Goal: Transaction & Acquisition: Book appointment/travel/reservation

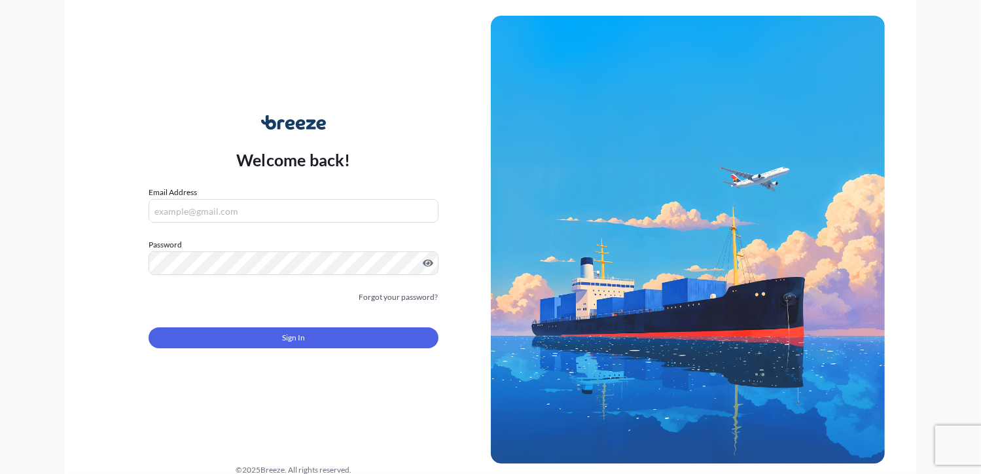
type input "[PERSON_NAME][EMAIL_ADDRESS][DOMAIN_NAME]"
click at [278, 337] on button "Sign In" at bounding box center [293, 337] width 289 height 21
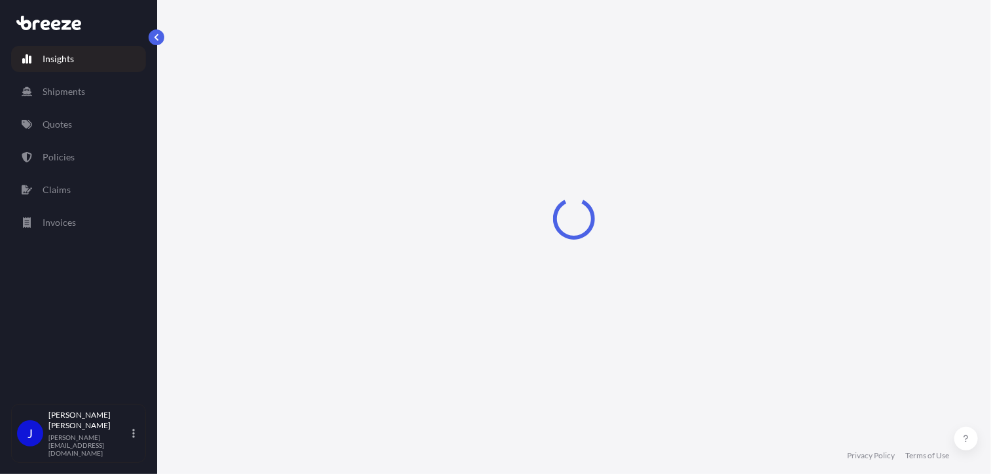
select select "2025"
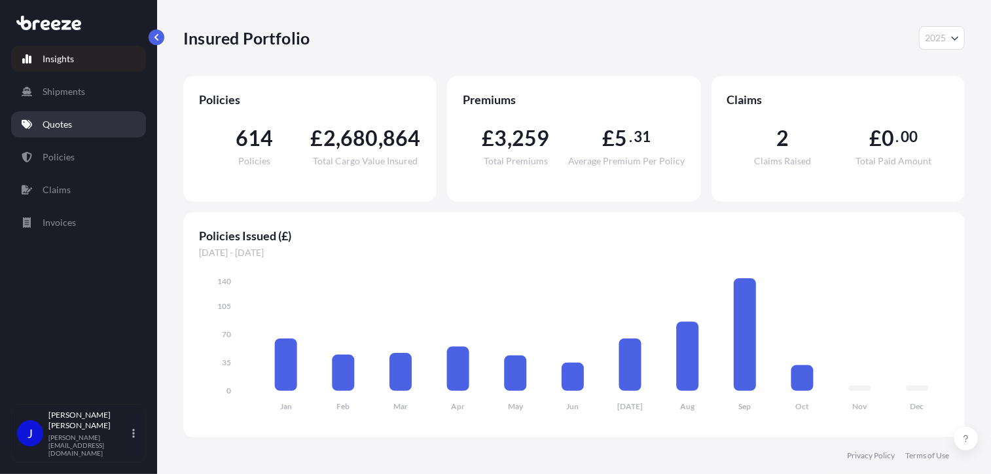
click at [56, 125] on p "Quotes" at bounding box center [57, 124] width 29 height 13
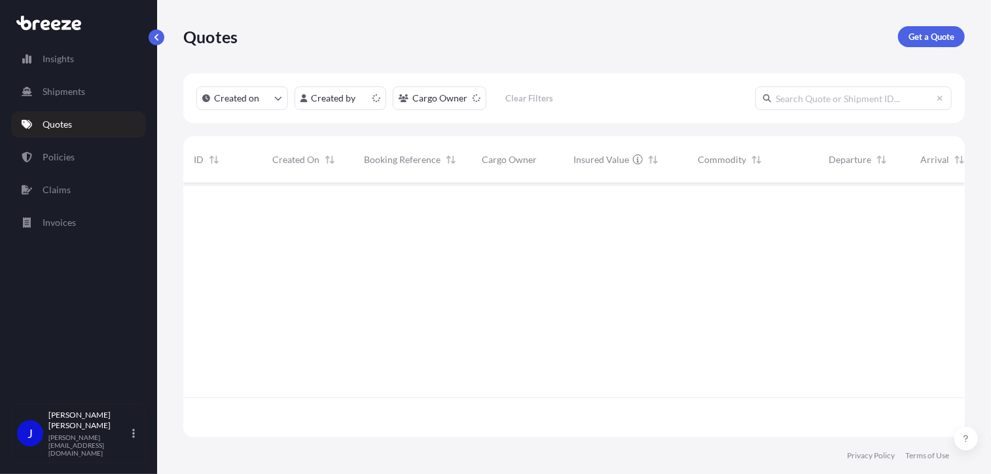
scroll to position [251, 772]
click at [935, 35] on p "Get a Quote" at bounding box center [932, 36] width 46 height 13
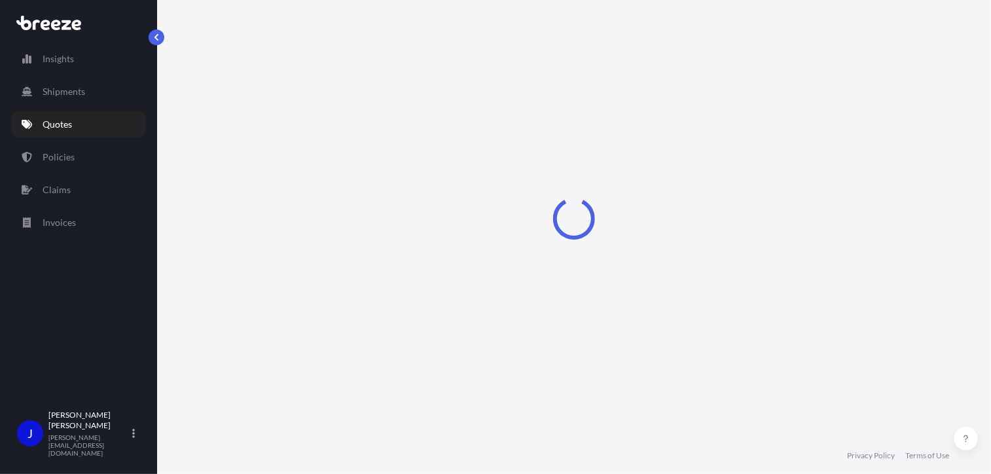
select select "Sea"
select select "1"
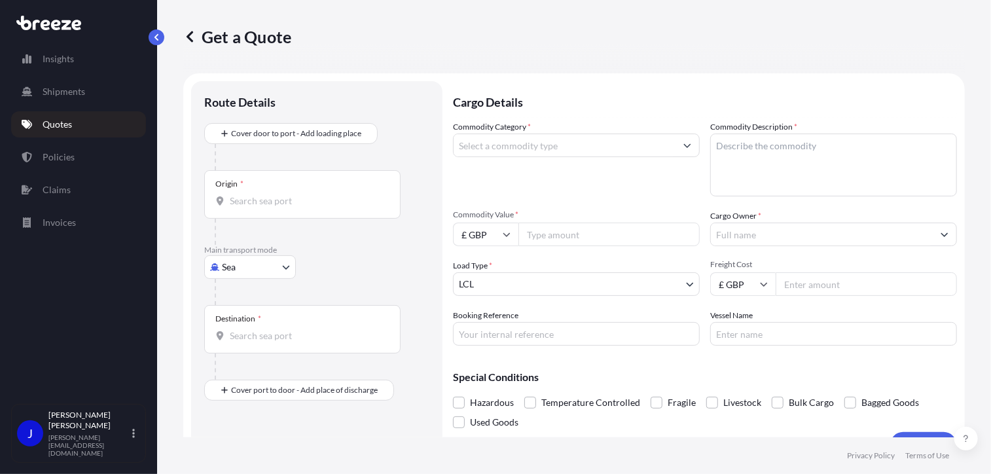
scroll to position [21, 0]
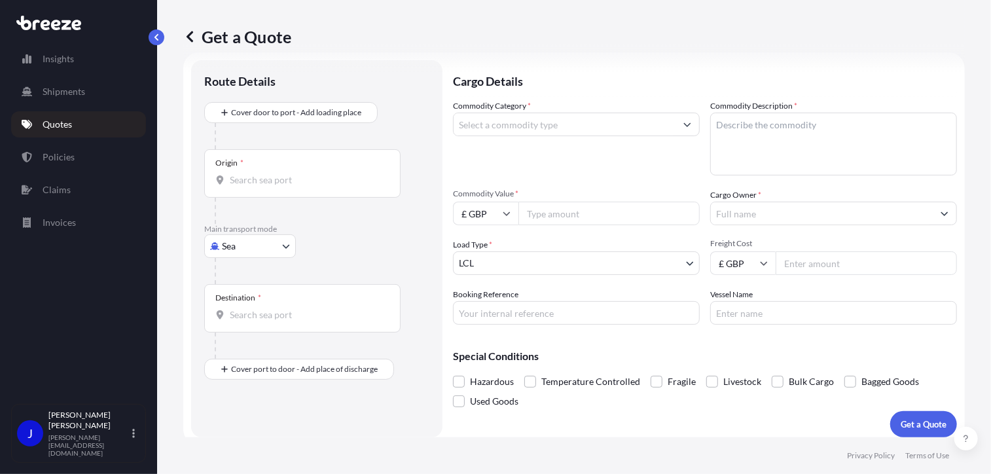
click at [289, 244] on body "Insights Shipments Quotes Policies Claims Invoices J [PERSON_NAME] [PERSON_NAME…" at bounding box center [495, 237] width 991 height 474
click at [251, 325] on div "Road" at bounding box center [250, 327] width 81 height 24
select select "Road"
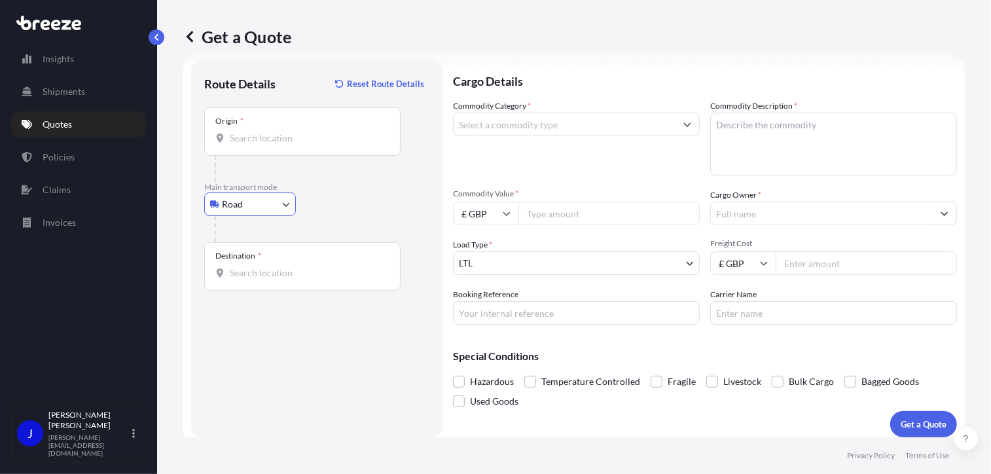
click at [276, 141] on input "Origin *" at bounding box center [307, 138] width 155 height 13
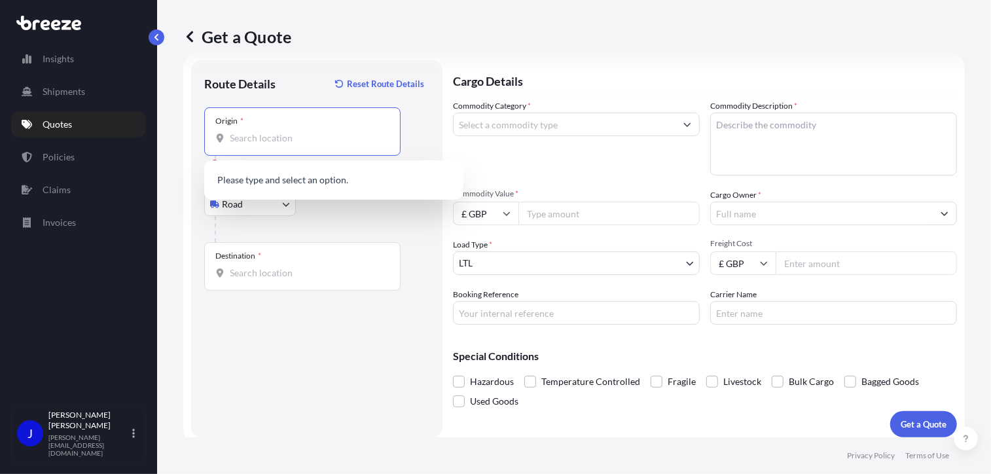
click at [256, 136] on input "Origin * Please select an origin" at bounding box center [307, 138] width 155 height 13
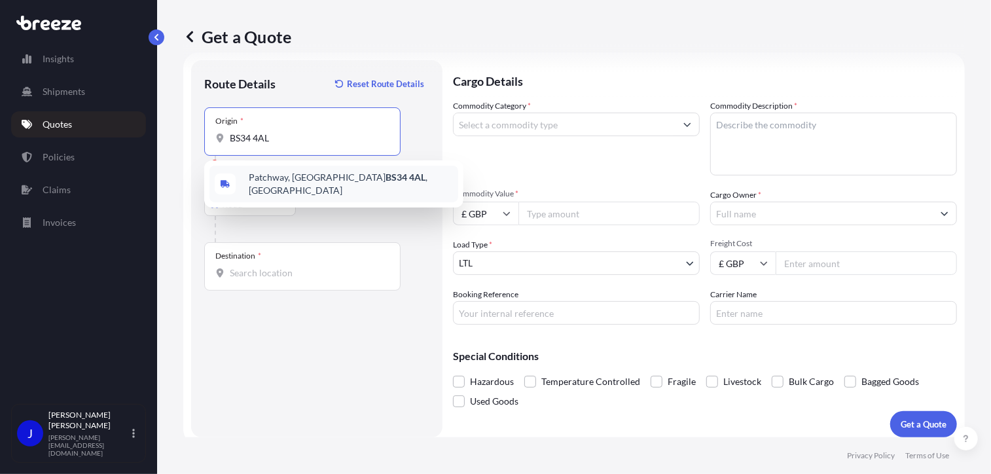
click at [289, 177] on span "[STREET_ADDRESS]" at bounding box center [351, 184] width 204 height 26
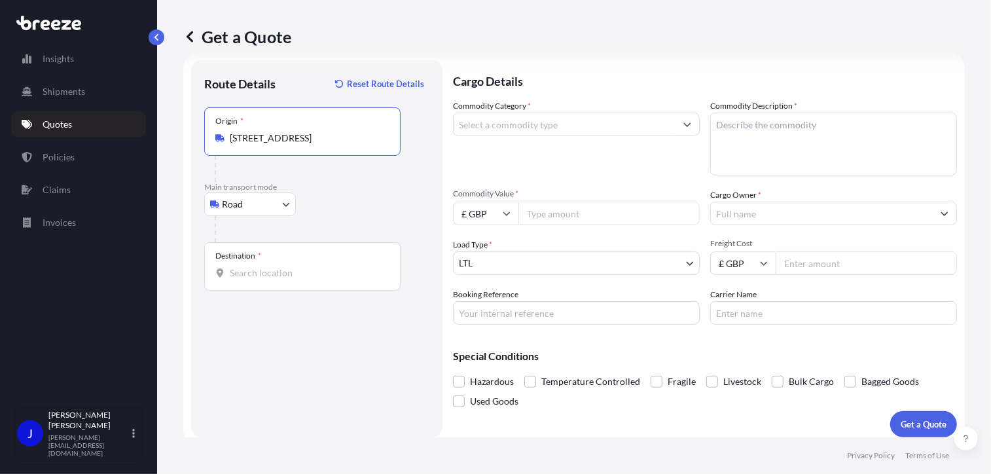
type input "[STREET_ADDRESS]"
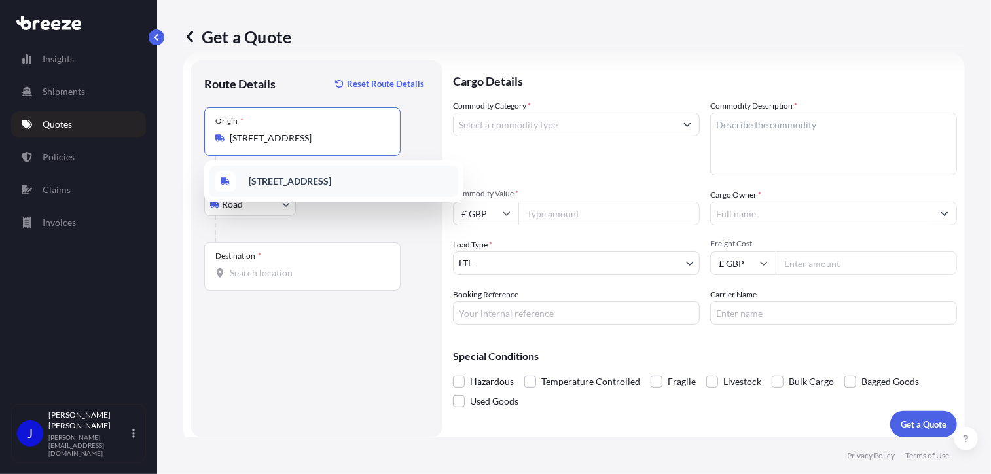
click at [306, 184] on b "[STREET_ADDRESS]" at bounding box center [290, 180] width 82 height 11
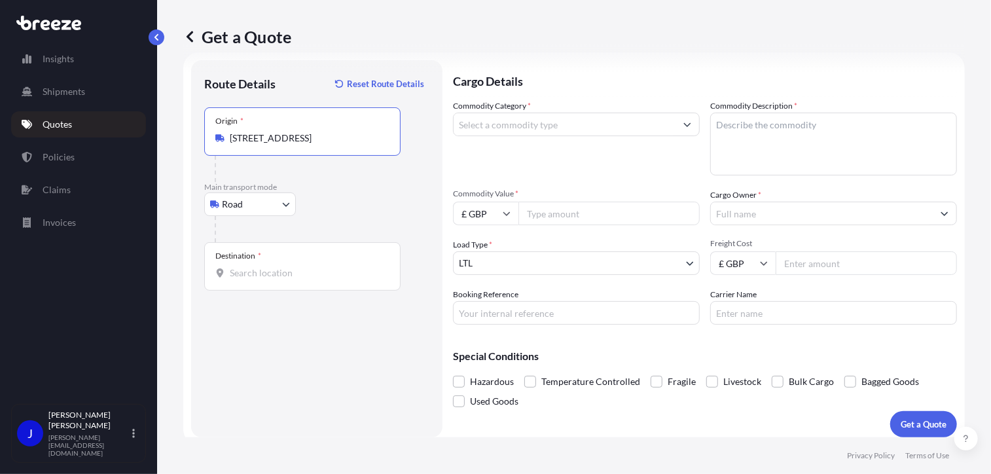
click at [279, 274] on input "Destination *" at bounding box center [307, 272] width 155 height 13
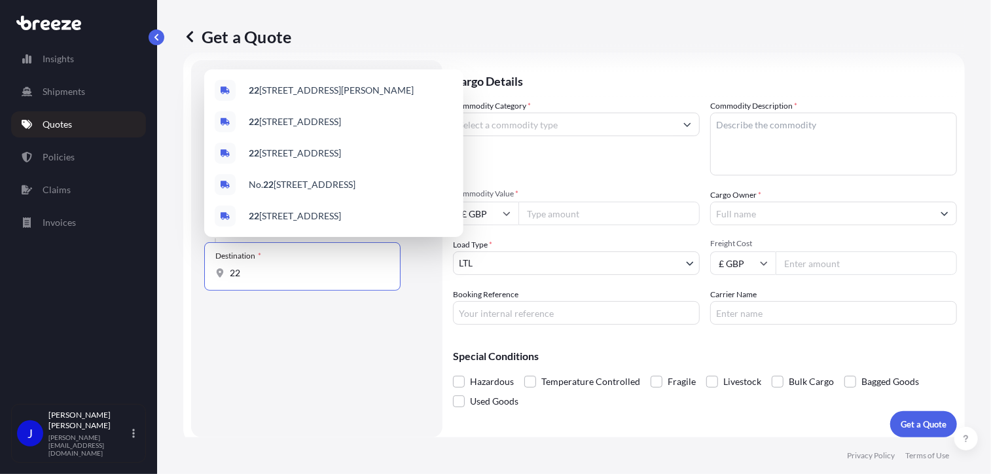
type input "2"
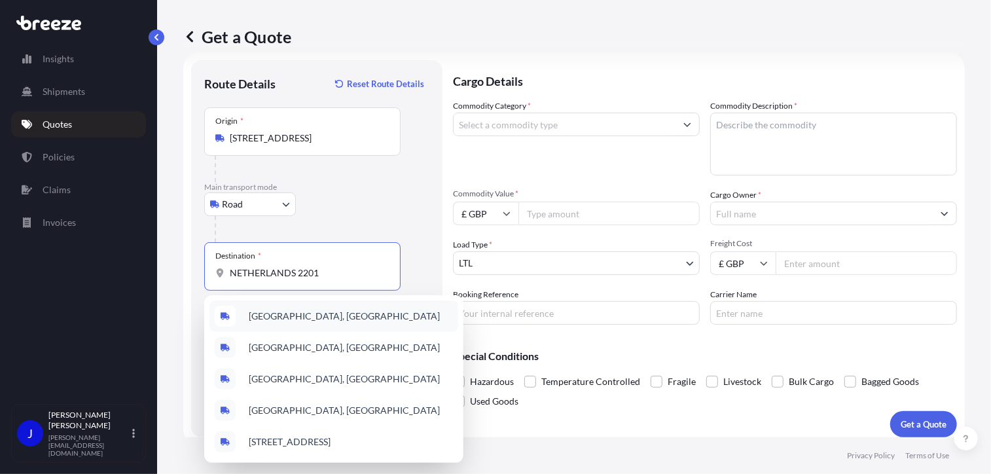
click at [289, 322] on span "[GEOGRAPHIC_DATA], [GEOGRAPHIC_DATA]" at bounding box center [344, 316] width 191 height 13
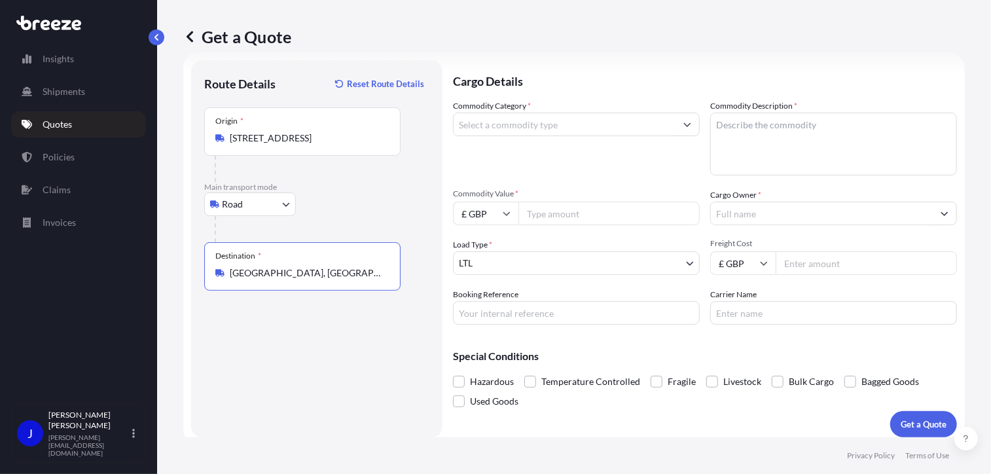
type input "[GEOGRAPHIC_DATA], [GEOGRAPHIC_DATA]"
click at [551, 126] on input "Commodity Category *" at bounding box center [565, 125] width 222 height 24
click at [634, 81] on p "Cargo Details" at bounding box center [705, 79] width 504 height 39
click at [547, 259] on body "140 options available. Insights Shipments Quotes Policies Claims Invoices J [PE…" at bounding box center [495, 237] width 991 height 474
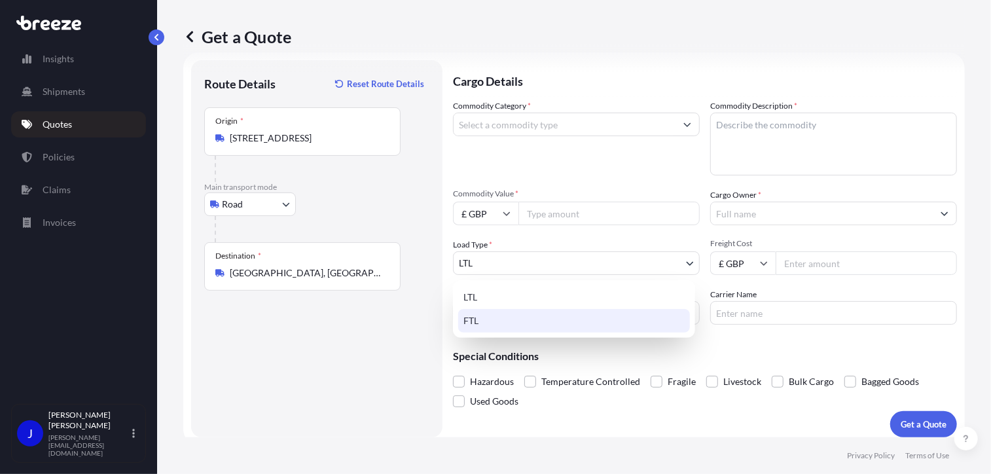
click at [548, 318] on div "FTL" at bounding box center [574, 321] width 232 height 24
select select "2"
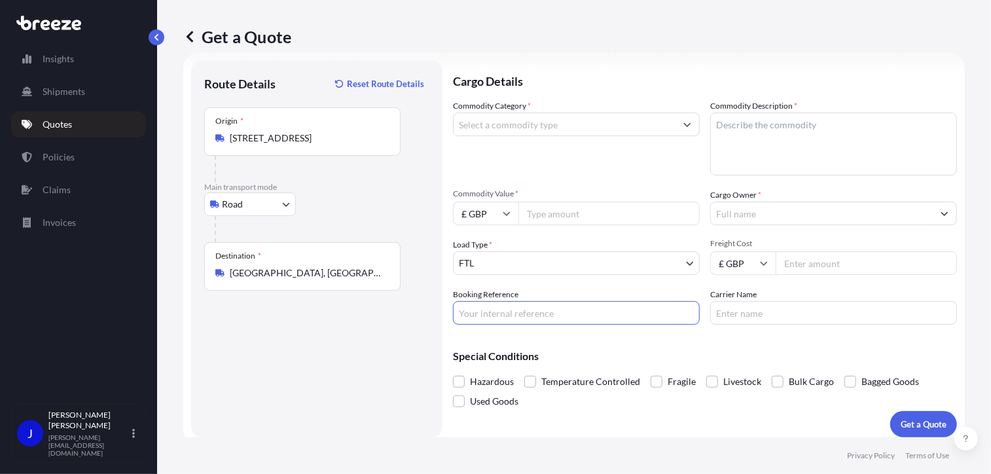
click at [502, 313] on input "Booking Reference" at bounding box center [576, 313] width 247 height 24
paste input "2223398"
type input "2223398"
click at [638, 345] on div "Special Conditions Hazardous Temperature Controlled Fragile Livestock Bulk Carg…" at bounding box center [705, 373] width 504 height 76
click at [812, 262] on input "Freight Cost" at bounding box center [866, 263] width 181 height 24
